Goal: Transaction & Acquisition: Purchase product/service

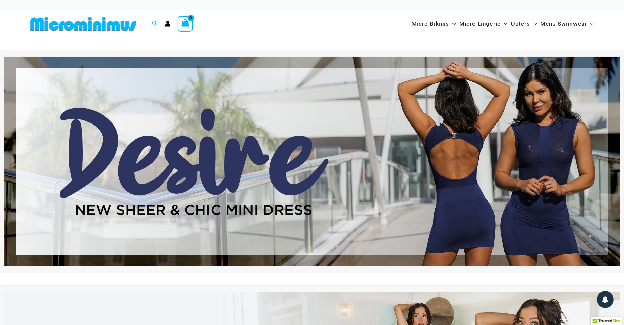
scroll to position [0, 0]
click at [270, 148] on img at bounding box center [312, 161] width 616 height 209
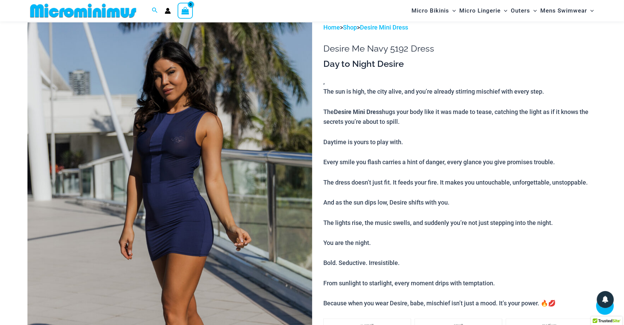
scroll to position [4, 0]
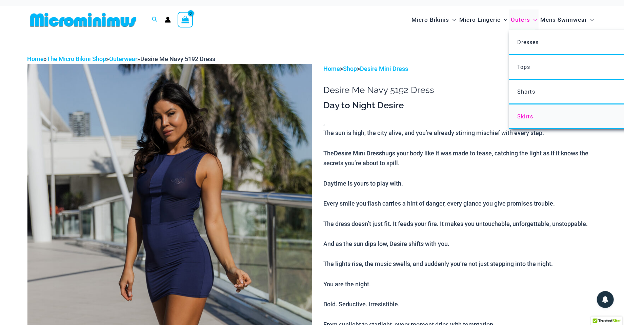
click at [527, 109] on link "Skirts" at bounding box center [610, 116] width 202 height 25
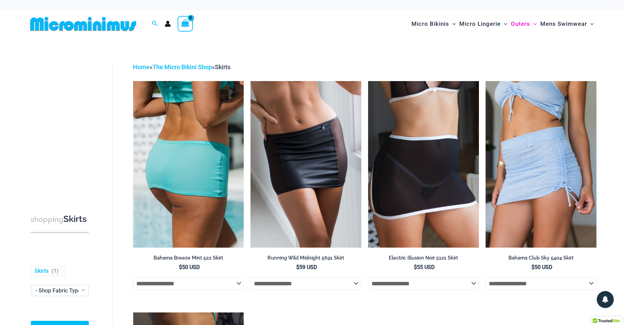
click at [236, 168] on img at bounding box center [188, 164] width 111 height 166
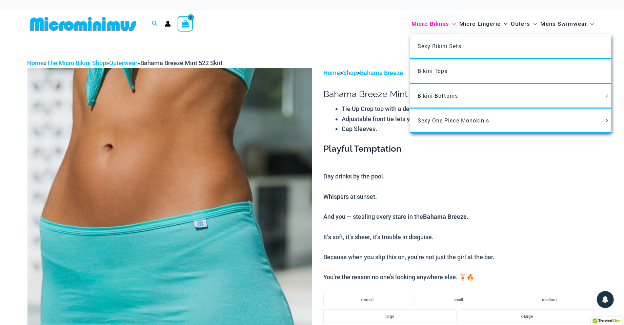
click at [442, 24] on span "Micro Bikinis" at bounding box center [430, 23] width 38 height 17
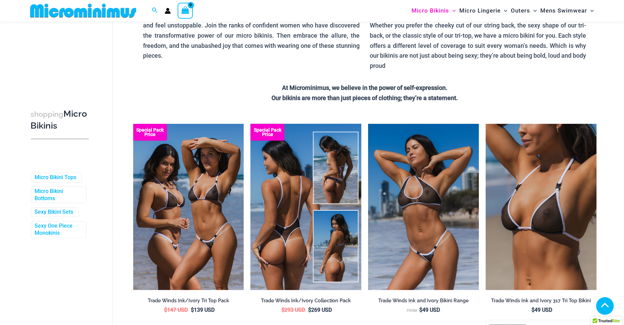
scroll to position [105, 0]
click at [340, 229] on img at bounding box center [305, 207] width 111 height 166
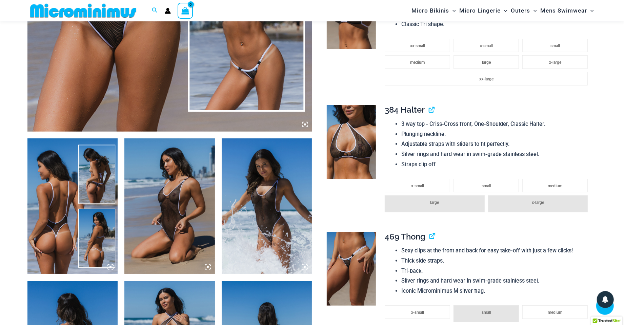
scroll to position [404, 0]
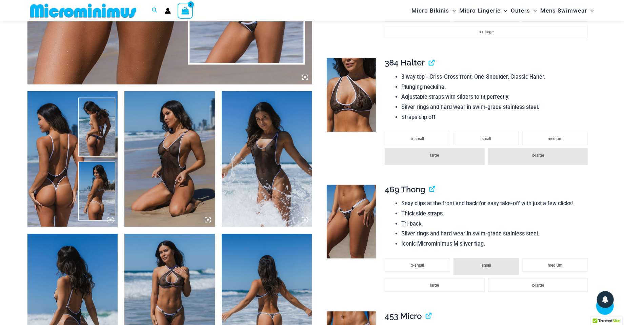
click at [80, 176] on img at bounding box center [72, 158] width 90 height 135
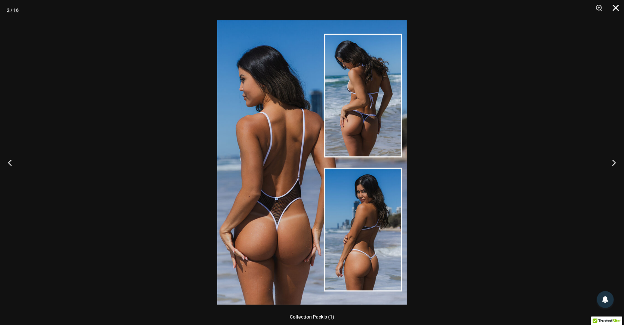
click at [613, 8] on button "Close" at bounding box center [613, 10] width 17 height 20
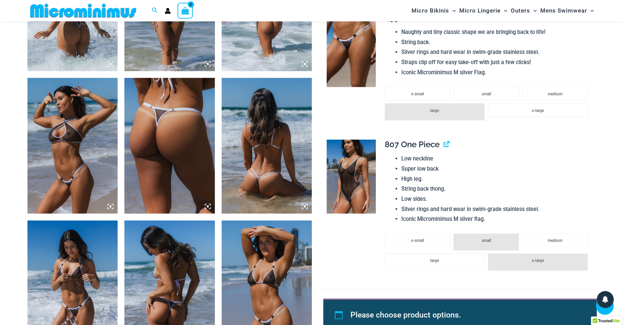
scroll to position [703, 0]
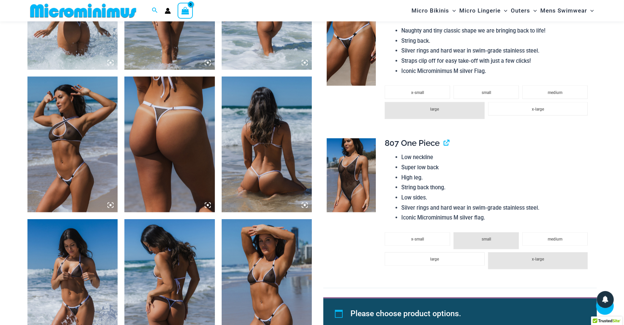
click at [415, 140] on span "807 One Piece" at bounding box center [411, 143] width 55 height 10
click at [443, 138] on link "View product" at bounding box center [443, 143] width 0 height 10
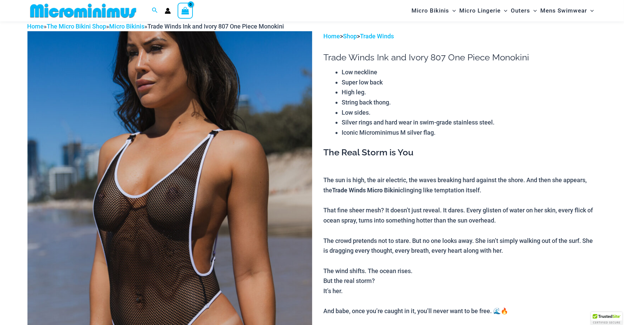
scroll to position [28, 0]
